Goal: Use online tool/utility: Use online tool/utility

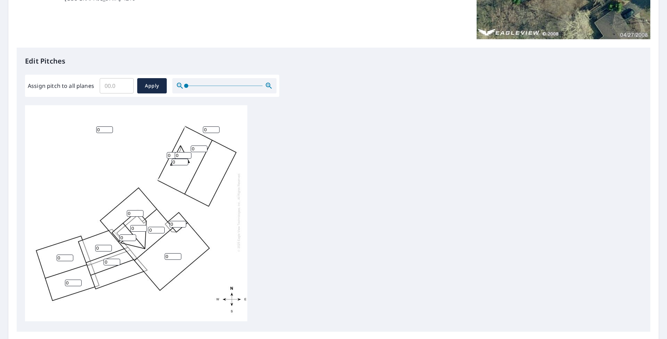
scroll to position [7, 0]
click at [115, 87] on input "Assign pitch to all planes" at bounding box center [117, 85] width 34 height 19
type input "12"
click at [161, 80] on button "Apply" at bounding box center [152, 85] width 30 height 15
type input "12"
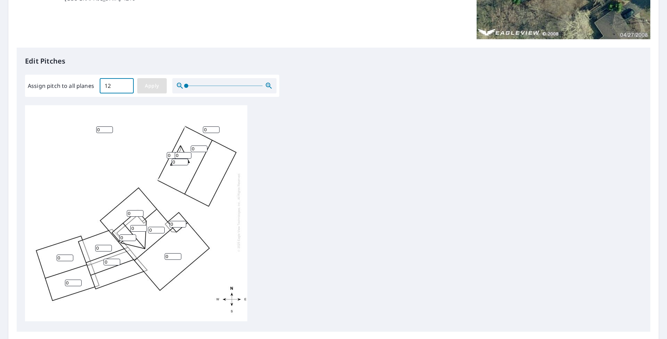
type input "12"
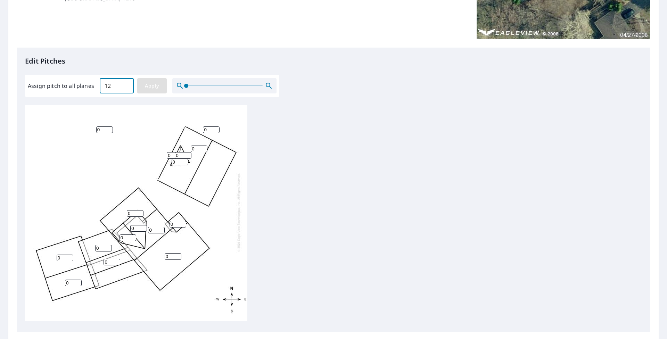
type input "12"
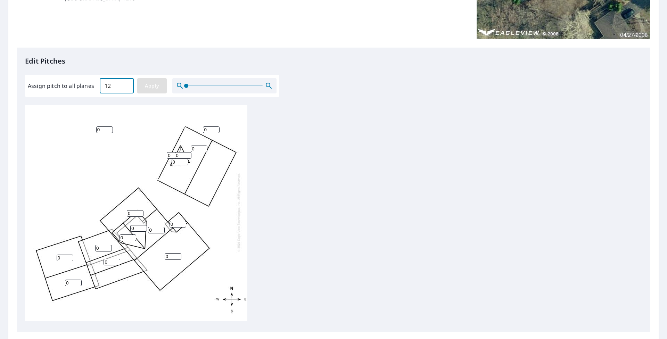
type input "12"
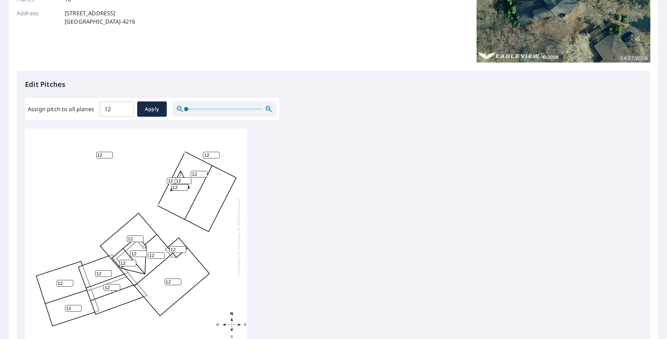
scroll to position [211, 0]
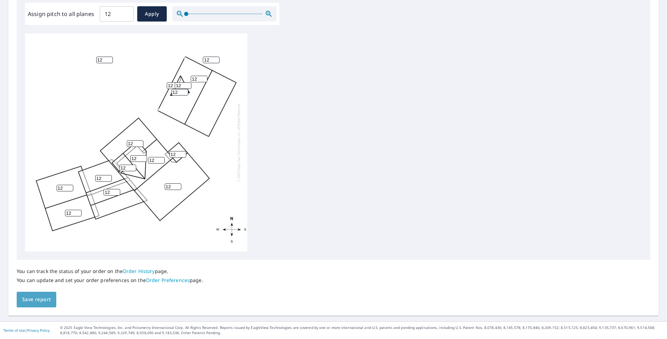
click at [41, 294] on span "Save report" at bounding box center [36, 299] width 29 height 9
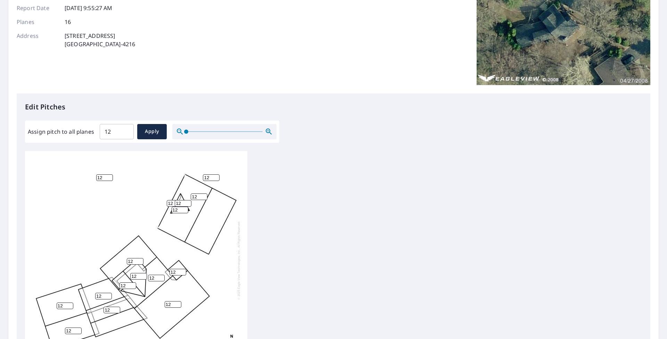
scroll to position [0, 0]
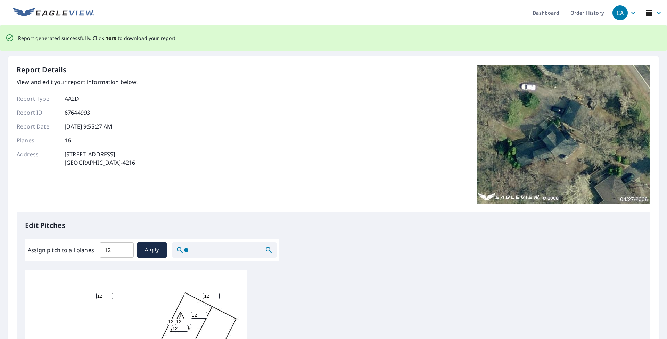
click at [105, 40] on span "here" at bounding box center [110, 38] width 11 height 9
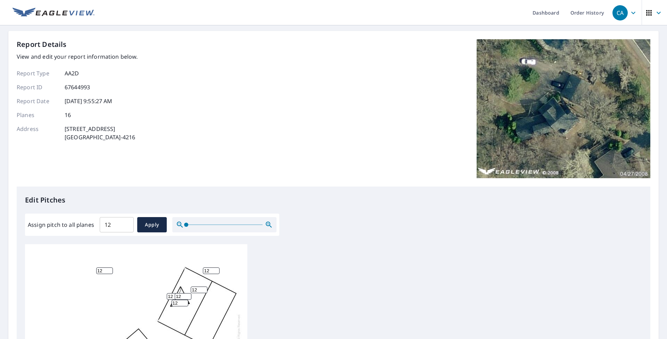
click at [309, 25] on ul "Dashboard Order History" at bounding box center [354, 12] width 511 height 25
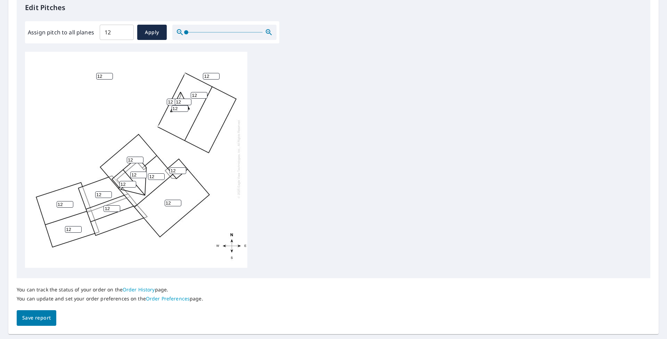
scroll to position [211, 0]
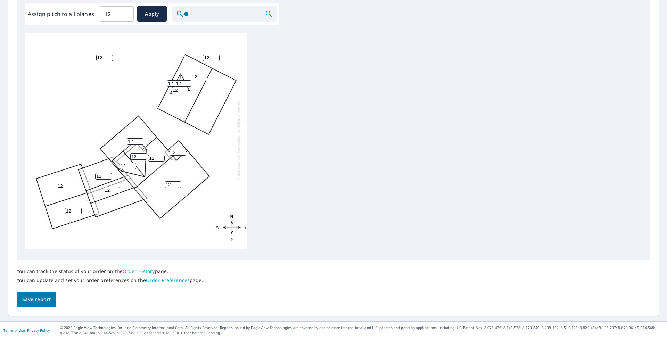
click at [309, 70] on div "12 12 12 12 12 12 12 12 12 12 12 12 12 12 12 12" at bounding box center [333, 142] width 617 height 218
